Goal: Information Seeking & Learning: Learn about a topic

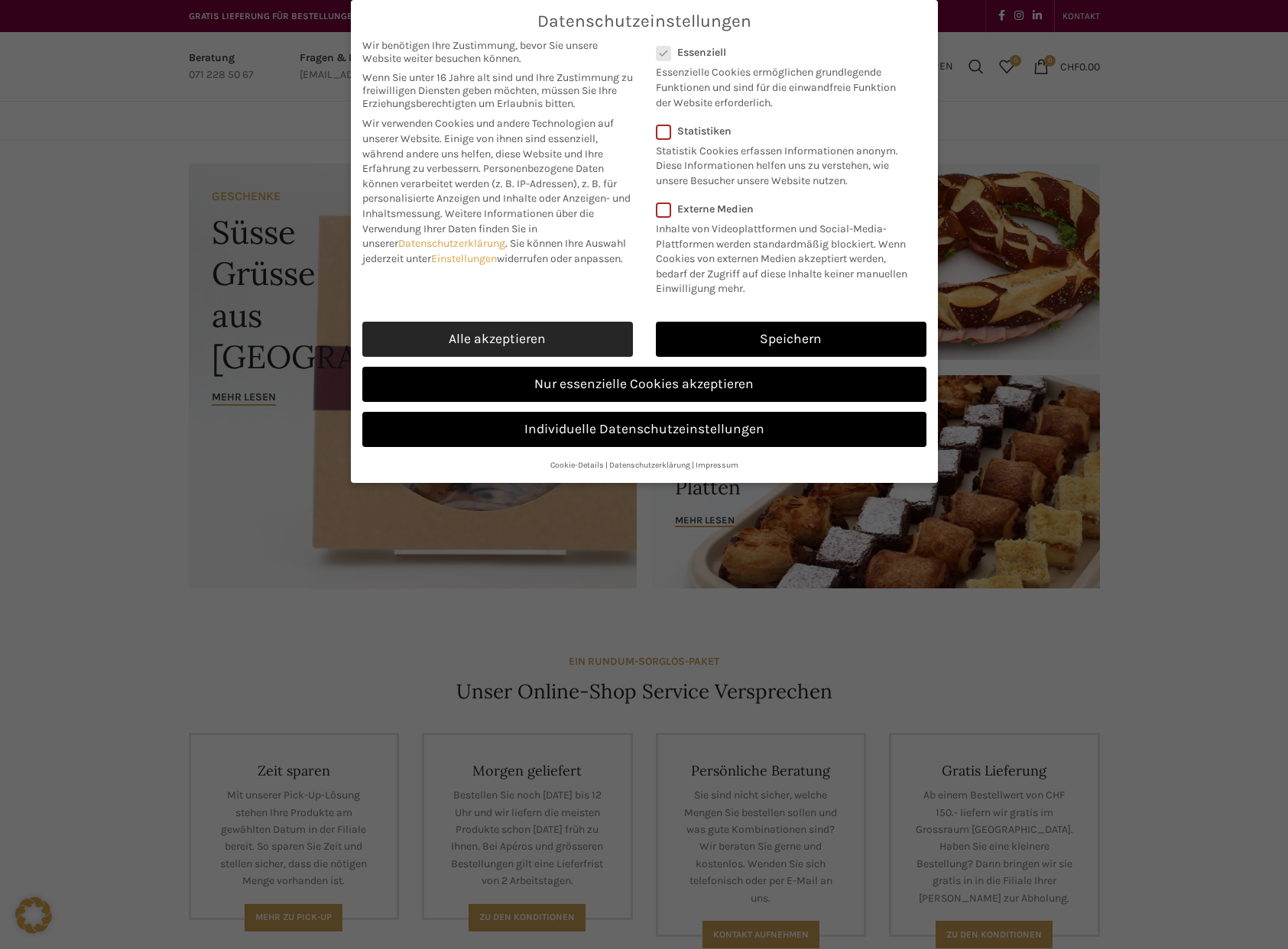
click at [567, 343] on link "Alle akzeptieren" at bounding box center [498, 340] width 271 height 35
checkbox input "true"
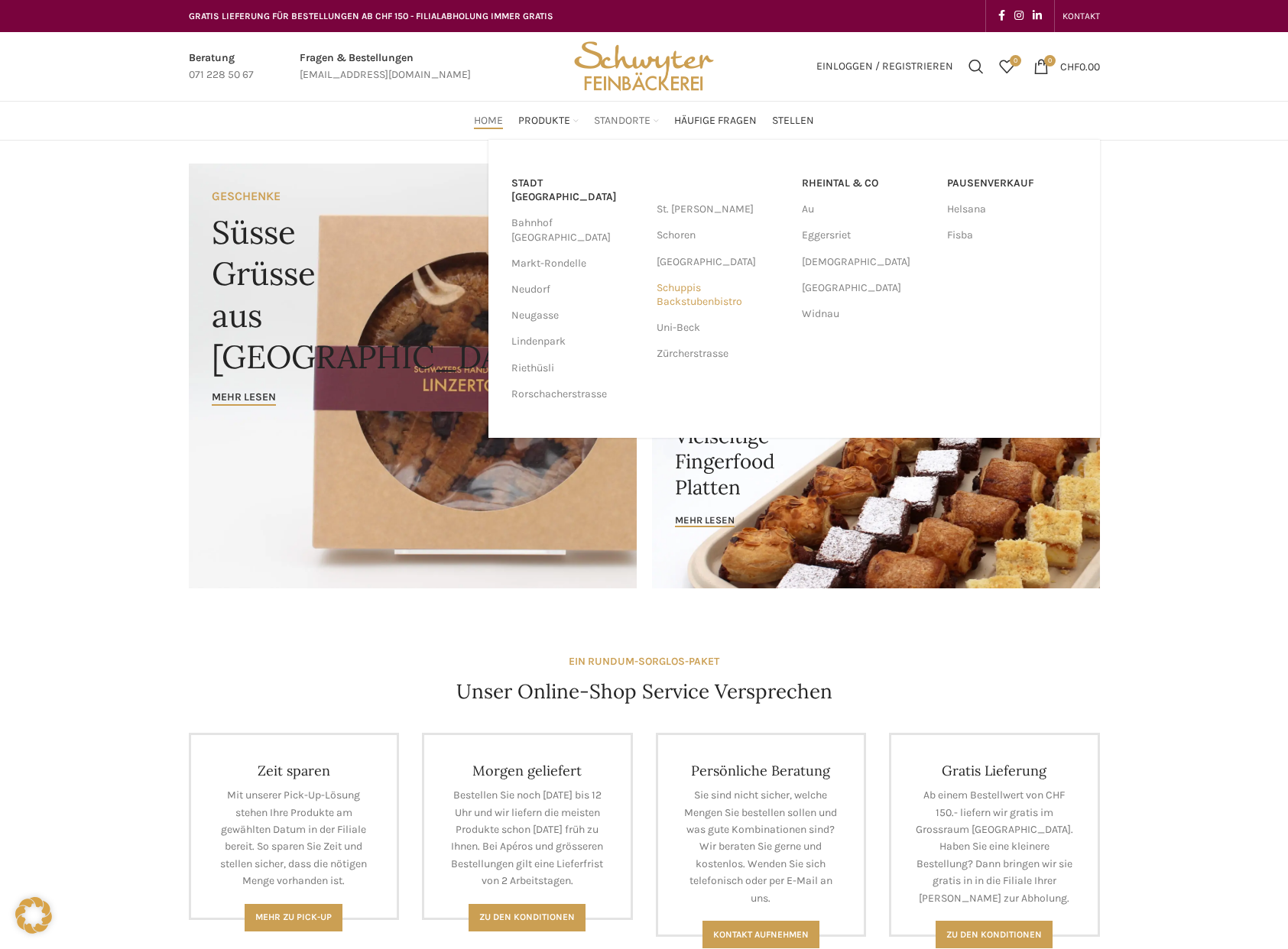
click at [710, 302] on link "Schuppis Backstubenbistro" at bounding box center [721, 295] width 130 height 39
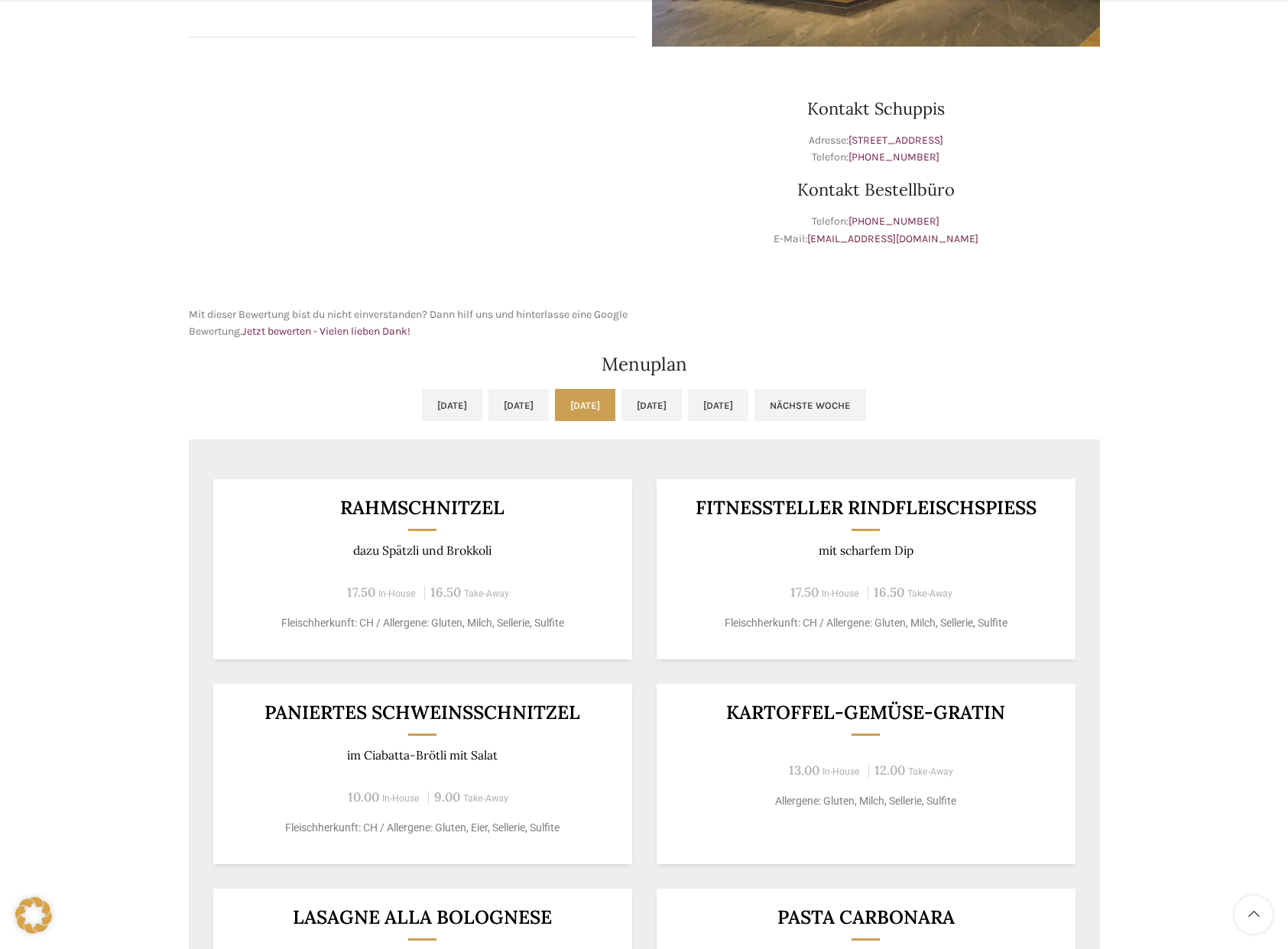
scroll to position [470, 0]
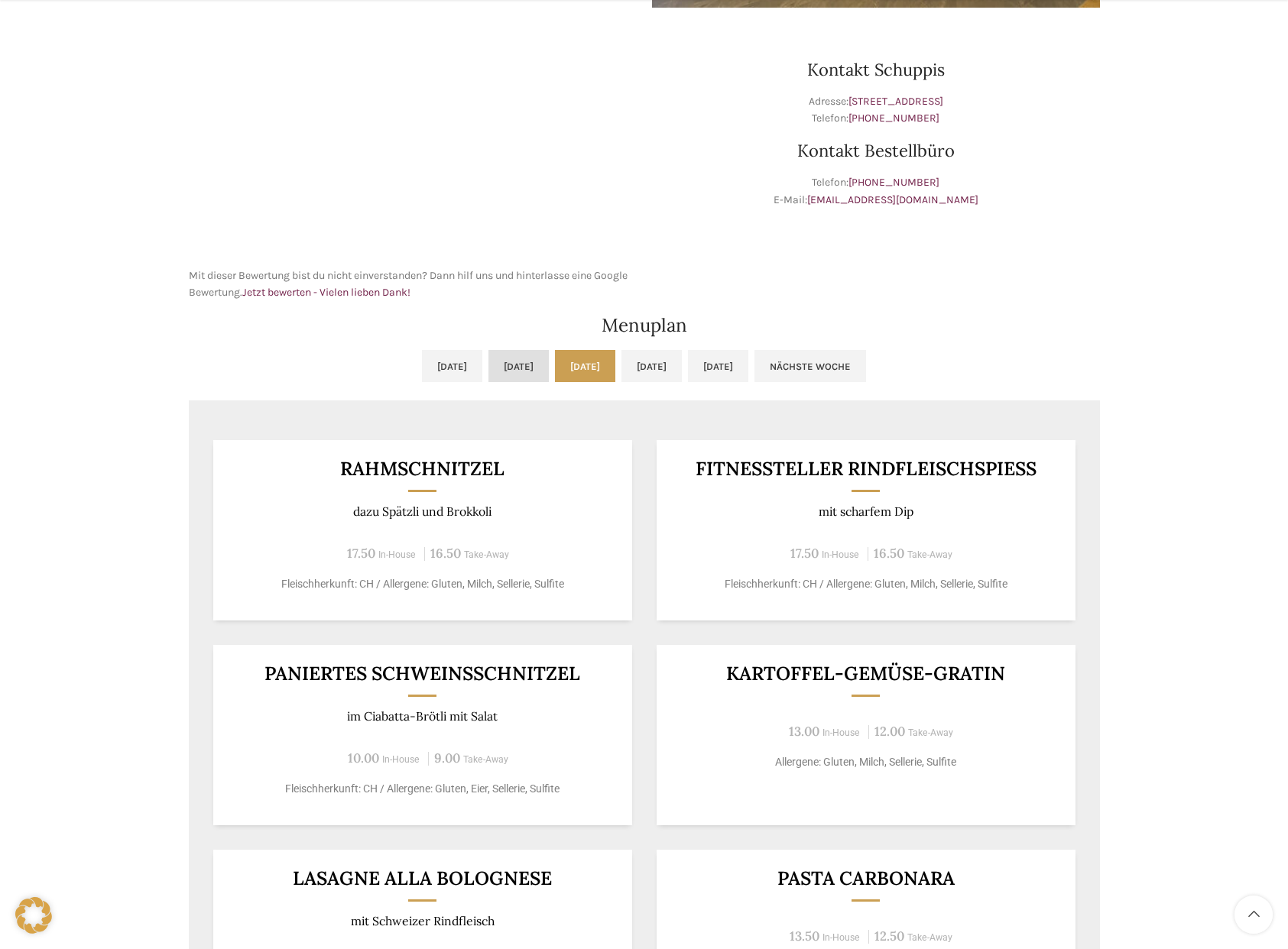
click at [489, 365] on link "Di, 19.08.2025" at bounding box center [518, 366] width 60 height 33
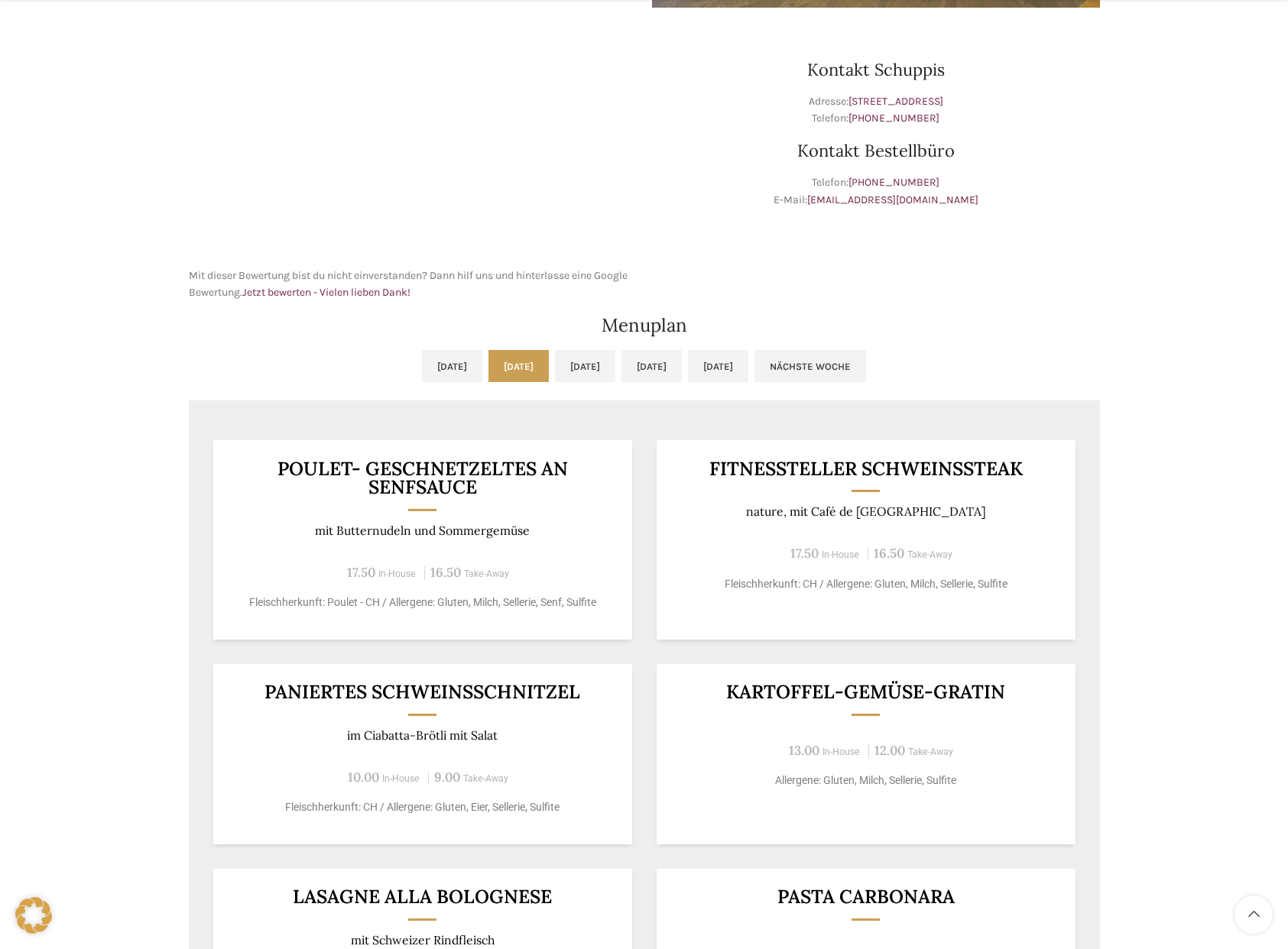
scroll to position [467, 0]
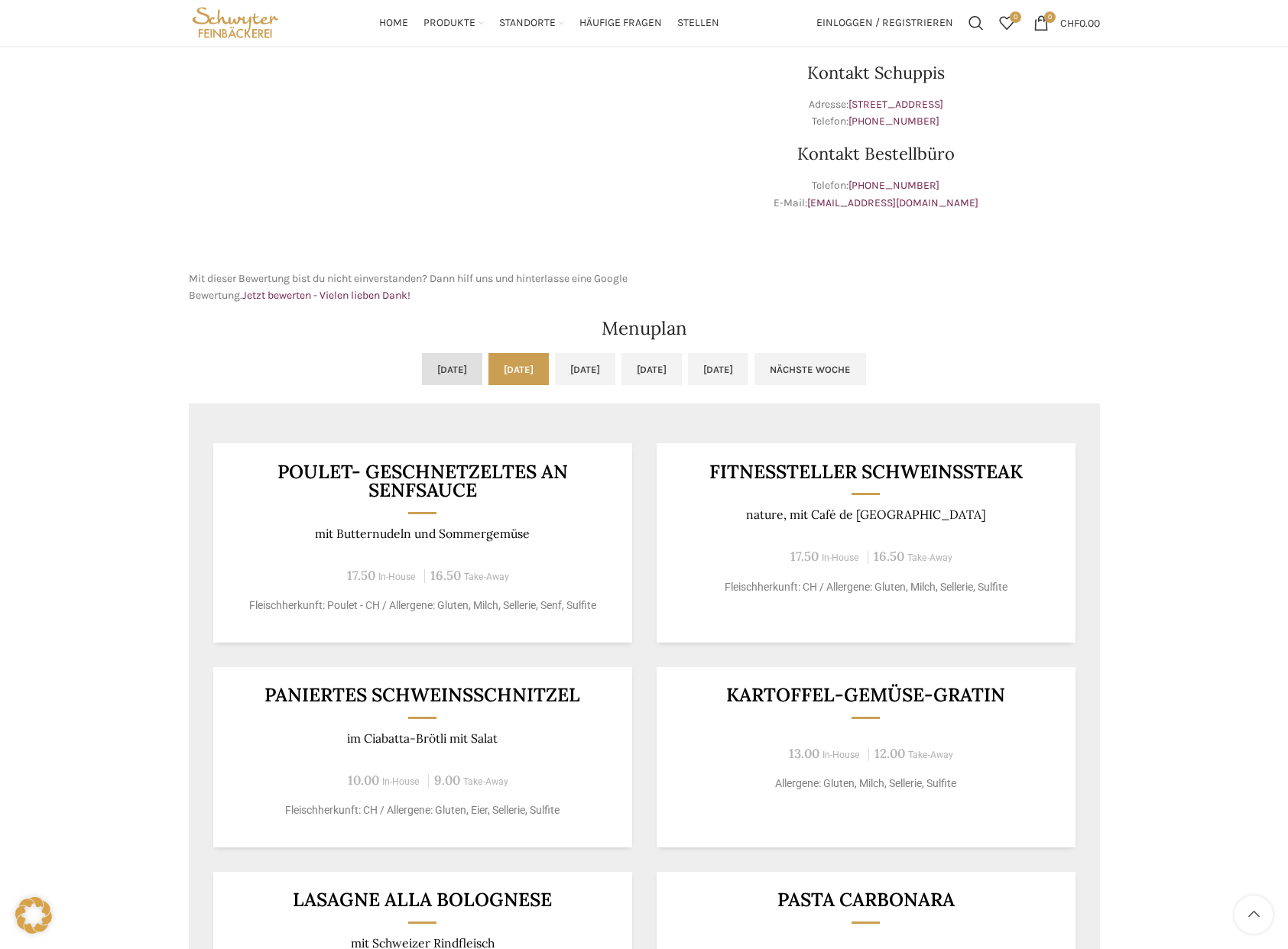
click at [422, 372] on link "Mo, 18.08.2025" at bounding box center [451, 369] width 60 height 33
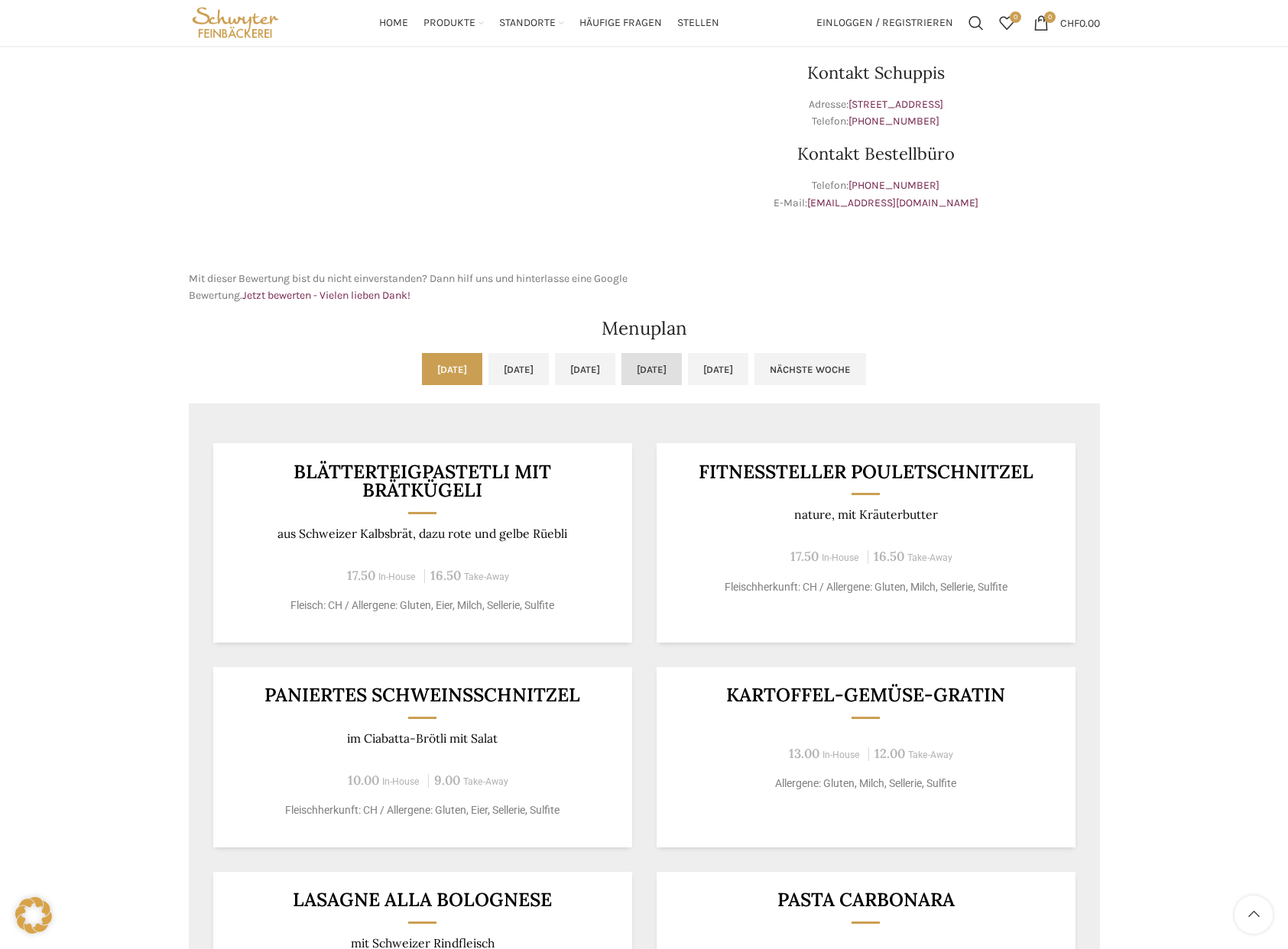
click at [672, 372] on link "Do, 21.08.2025" at bounding box center [651, 369] width 60 height 33
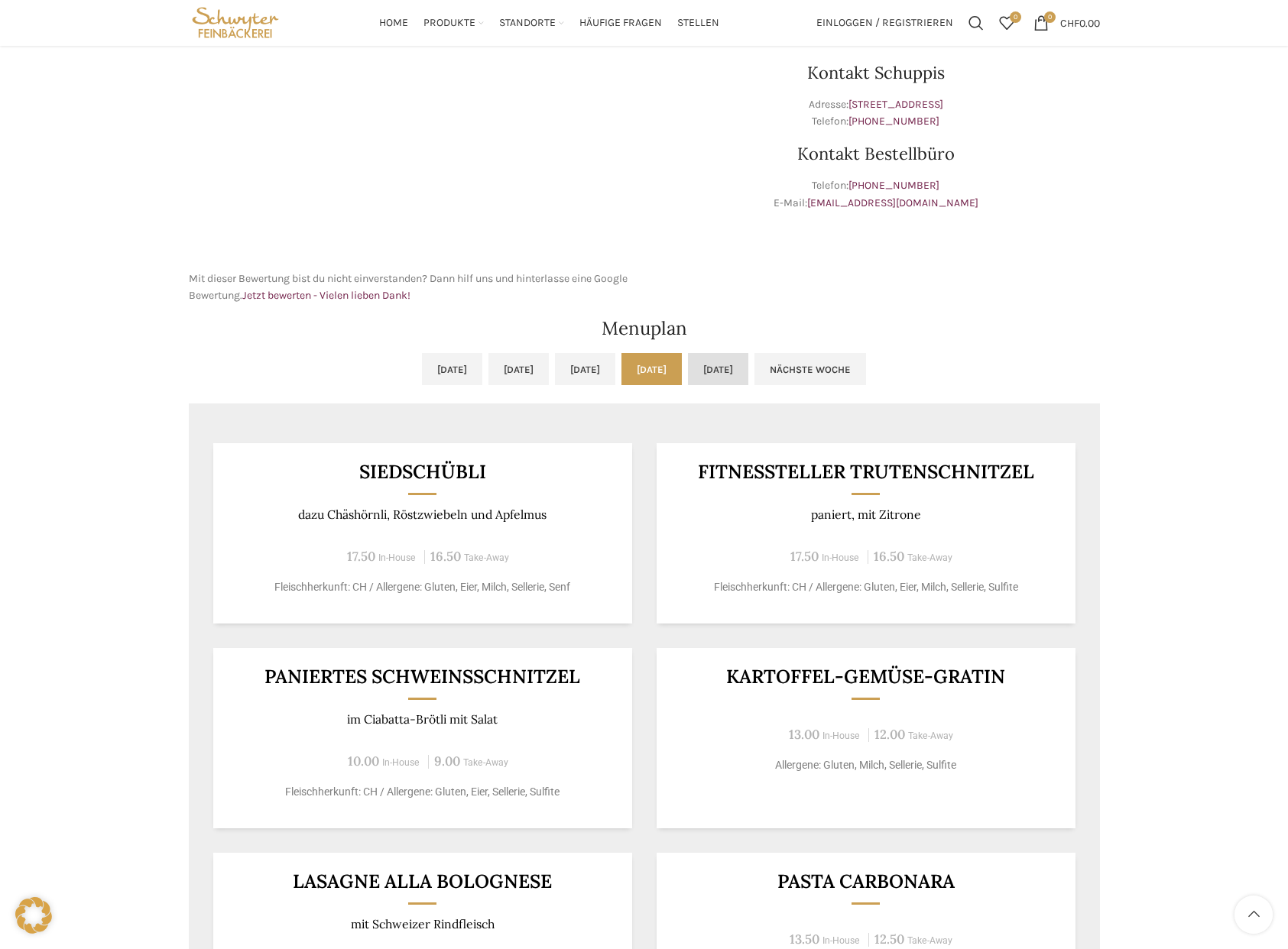
click at [748, 373] on link "Fr, 22.08.2025" at bounding box center [717, 369] width 60 height 33
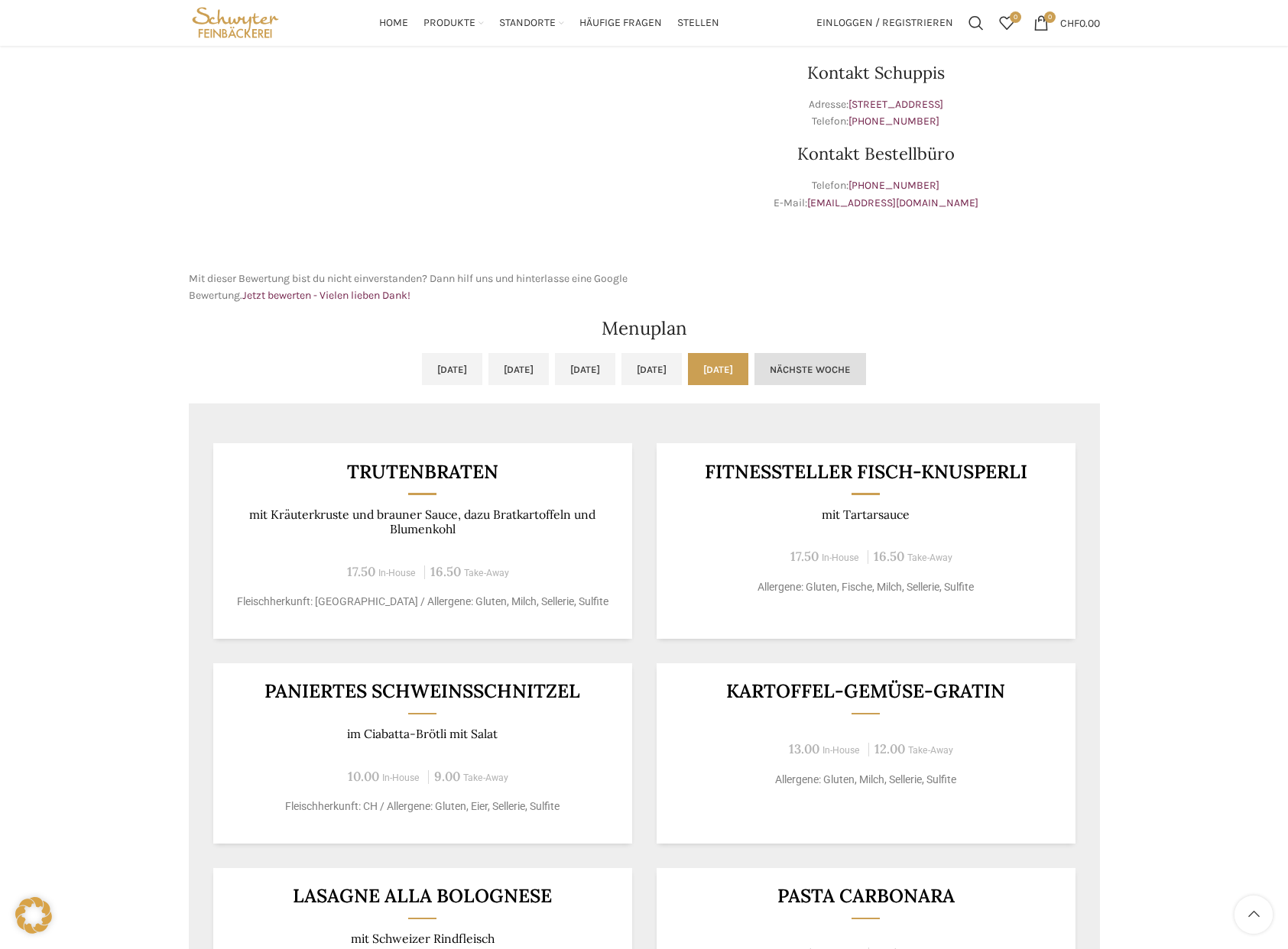
click at [866, 365] on link "Nächste Woche" at bounding box center [810, 369] width 111 height 33
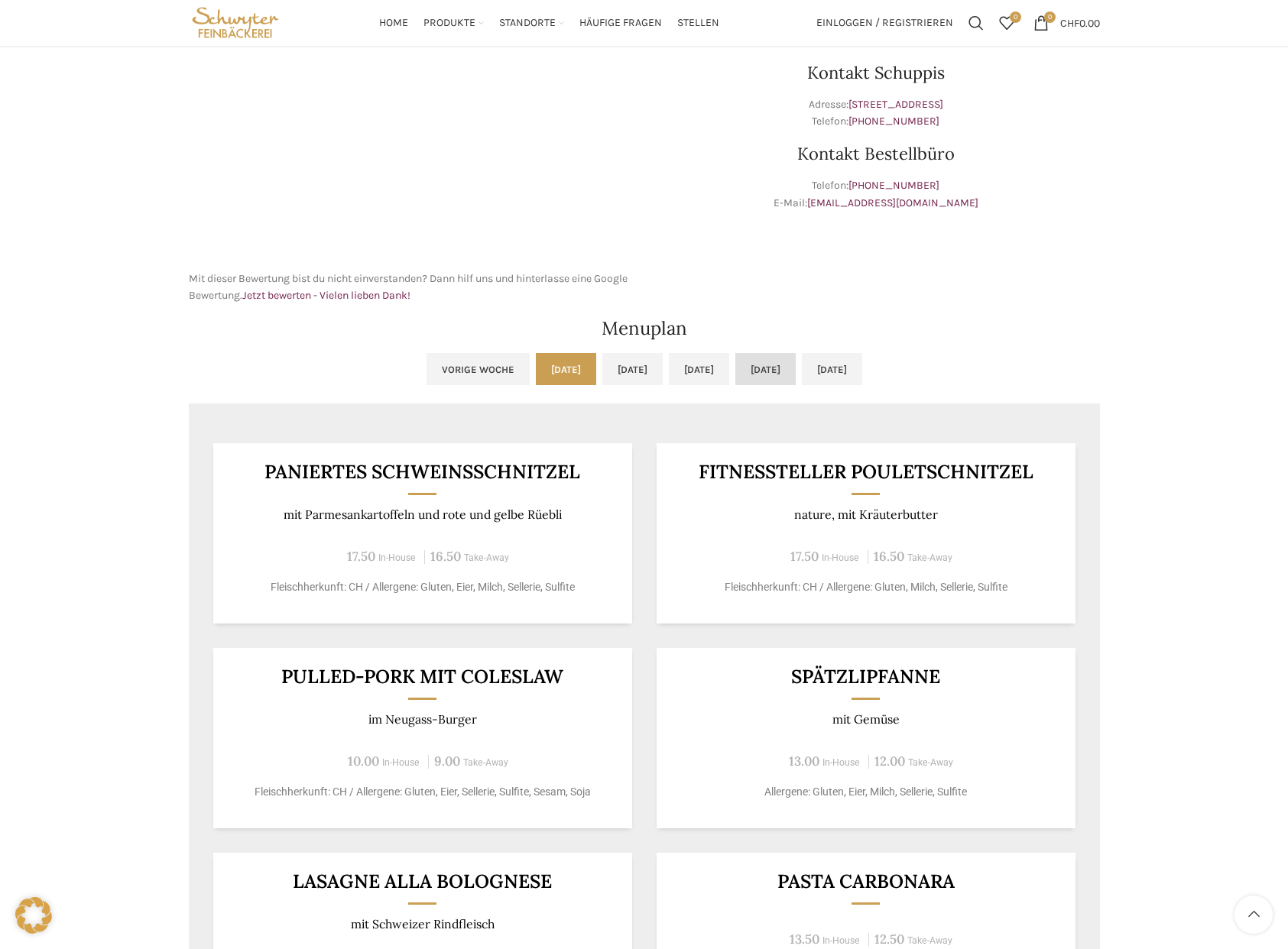
click at [785, 364] on link "Do, 28.08.2025" at bounding box center [765, 369] width 60 height 33
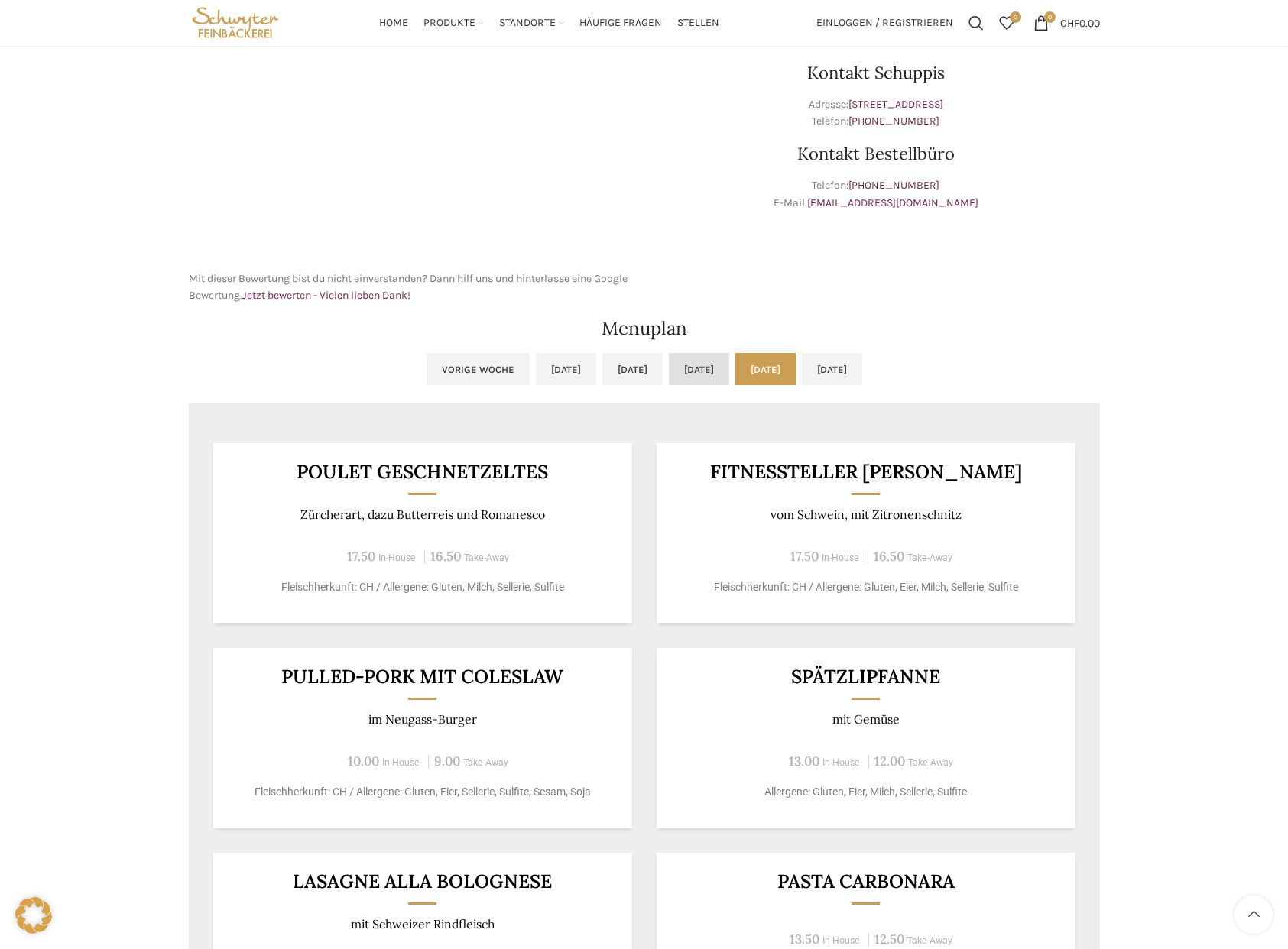
click at [692, 365] on link "Mi, 27.08.2025" at bounding box center [699, 369] width 60 height 33
click at [640, 362] on link "Di, 26.08.2025" at bounding box center [632, 369] width 60 height 33
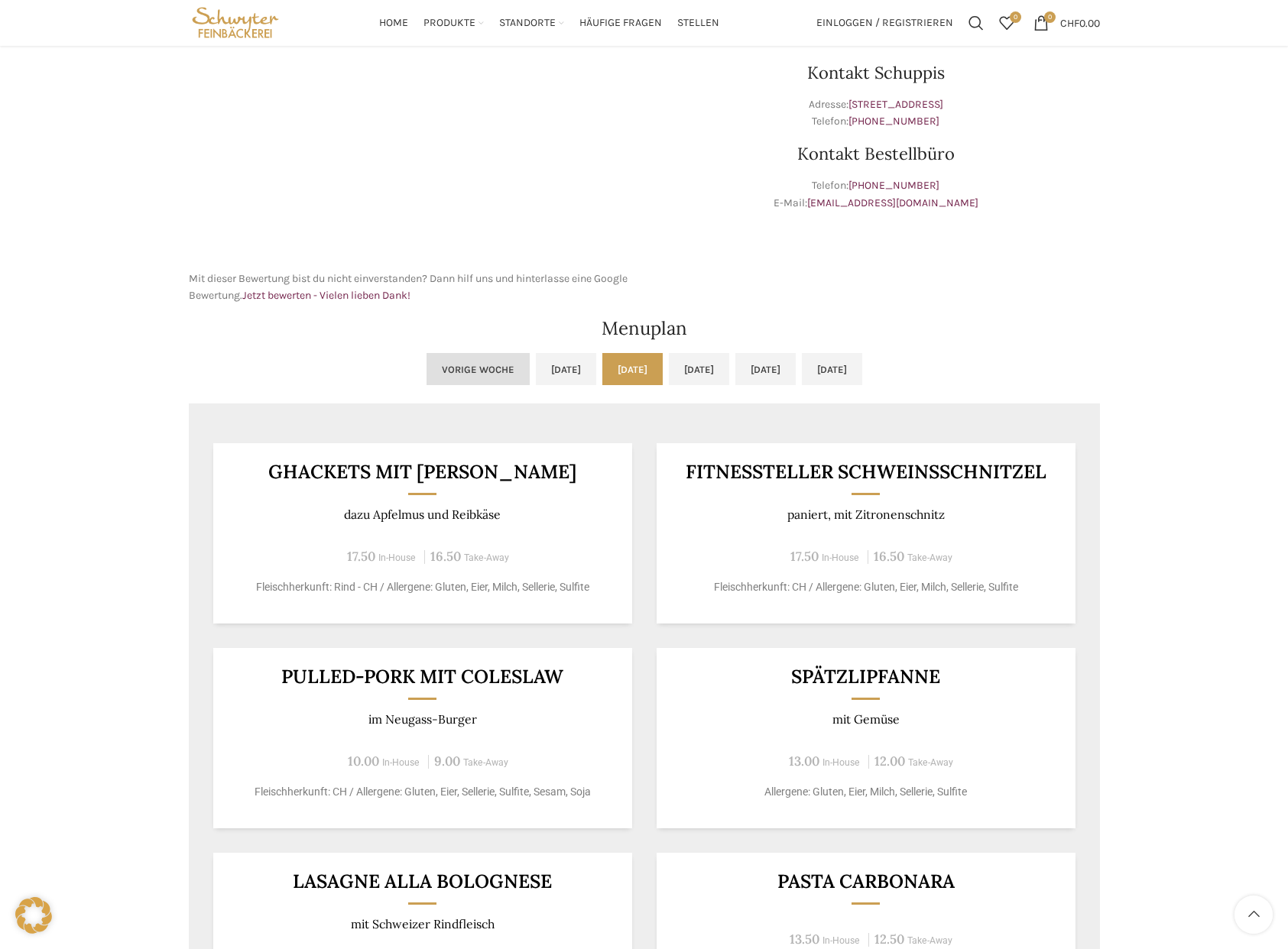
click at [427, 373] on link "Vorige Woche" at bounding box center [478, 369] width 103 height 33
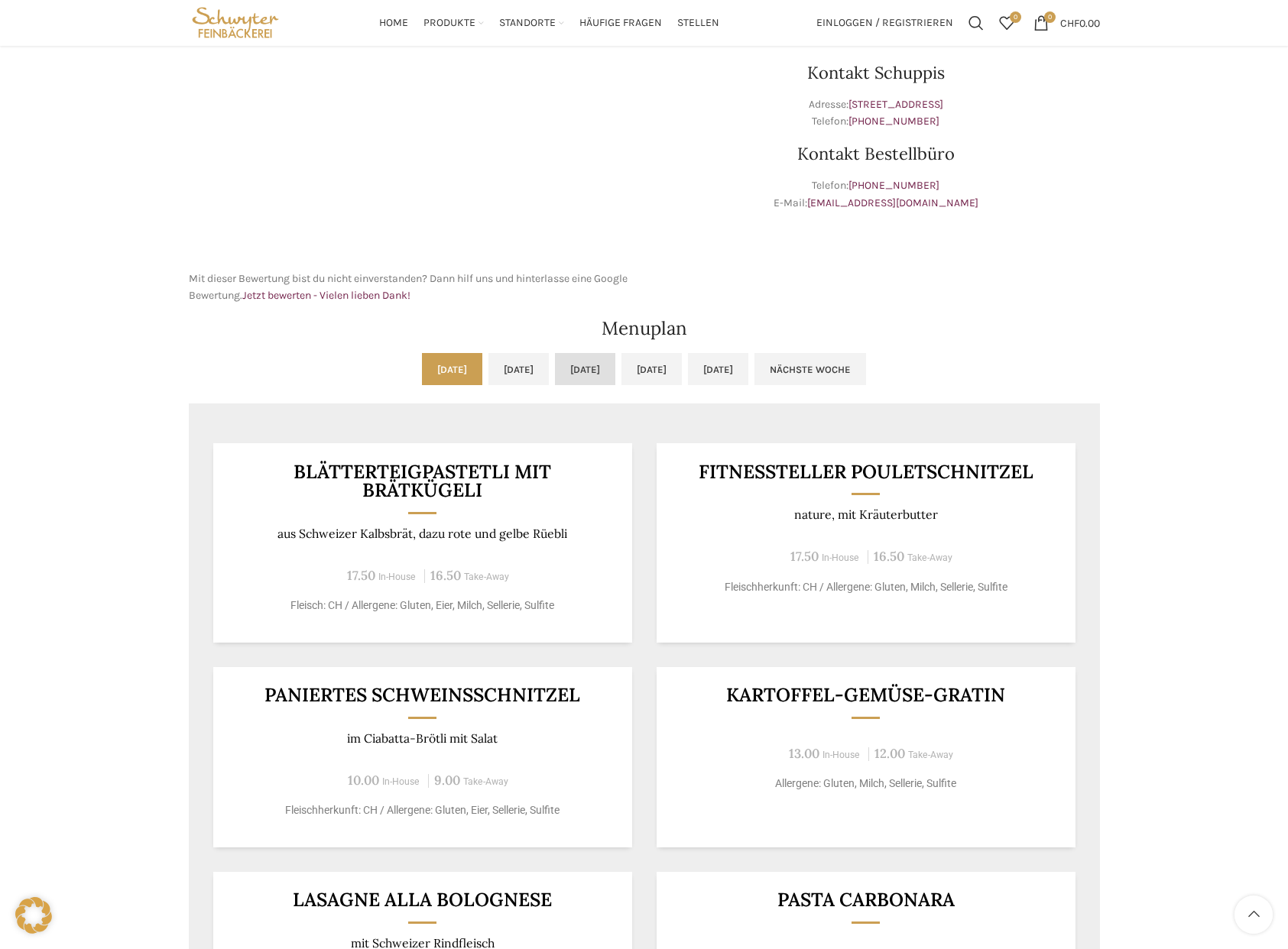
click at [567, 360] on link "Mi, 20.08.2025" at bounding box center [584, 369] width 60 height 33
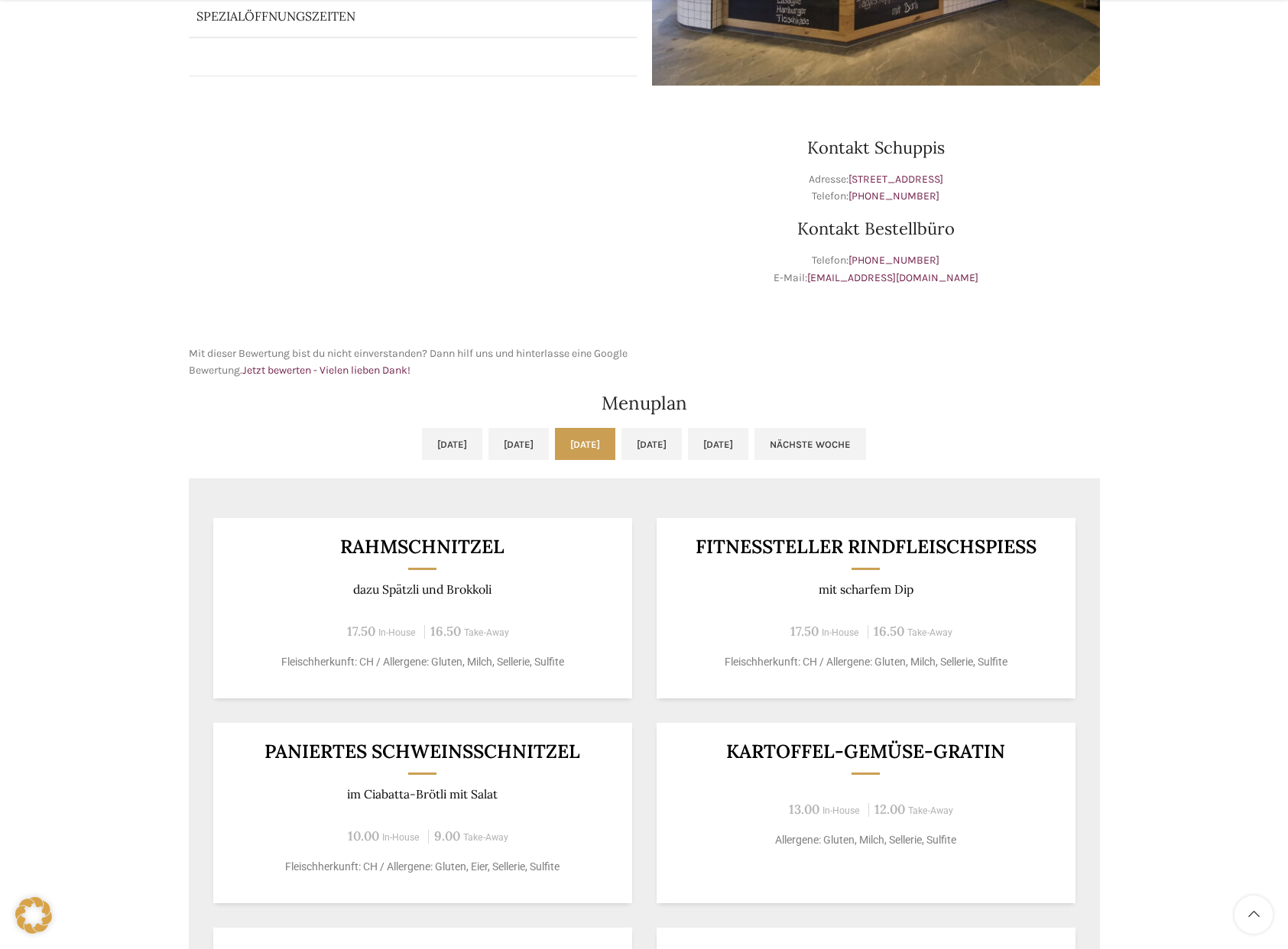
scroll to position [393, 0]
click at [489, 438] on link "Di, 19.08.2025" at bounding box center [518, 443] width 60 height 33
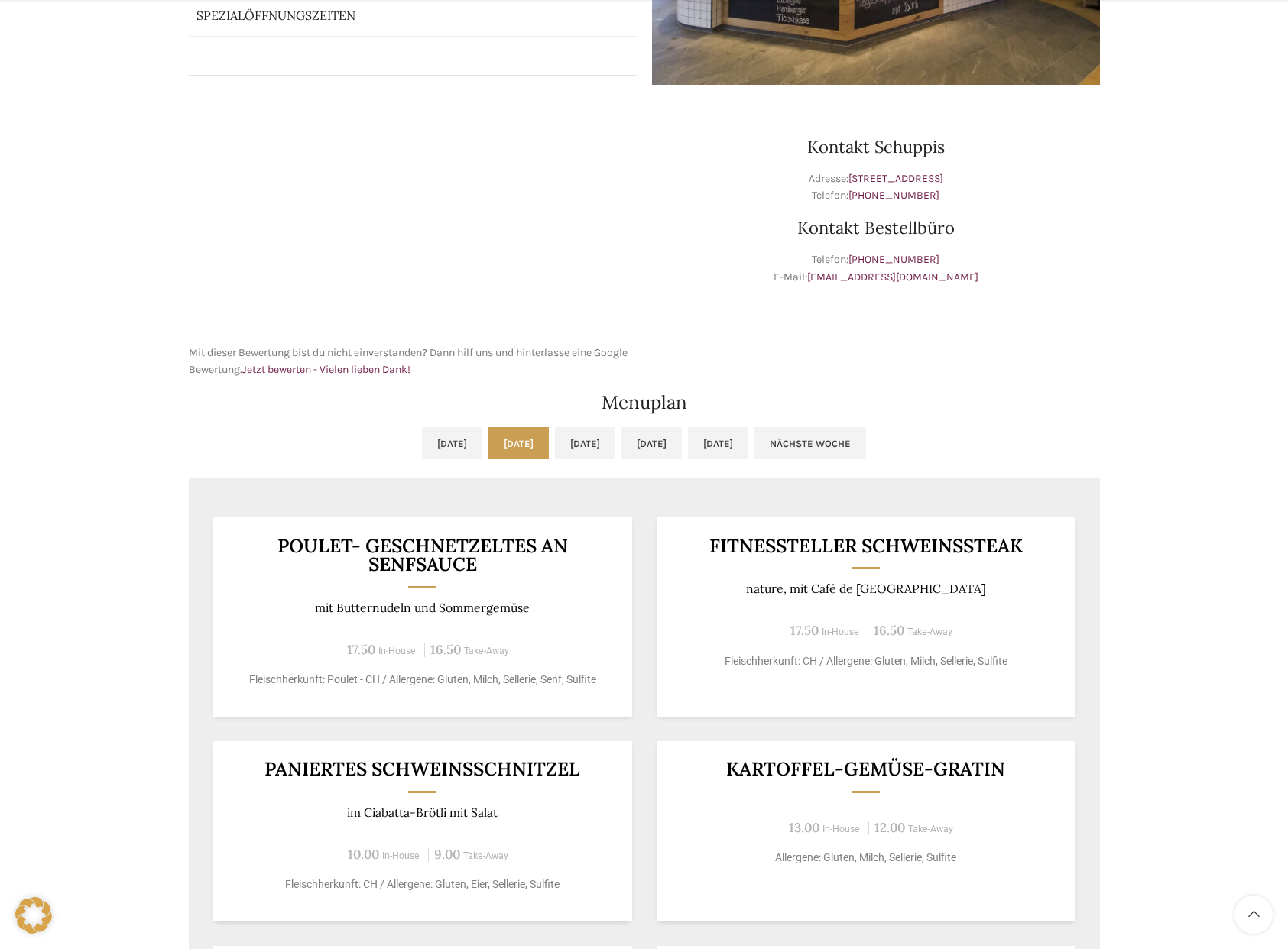
scroll to position [392, 0]
